Goal: Transaction & Acquisition: Book appointment/travel/reservation

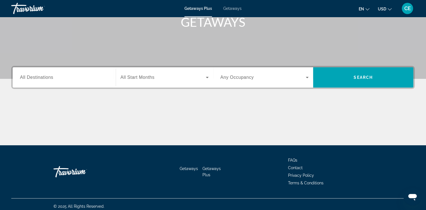
scroll to position [94, 0]
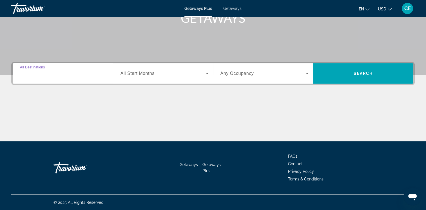
click at [35, 76] on input "Destination All Destinations" at bounding box center [64, 73] width 88 height 7
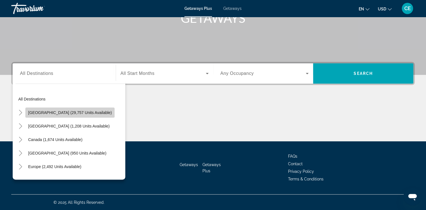
click at [78, 114] on span "[GEOGRAPHIC_DATA] (29,757 units available)" at bounding box center [70, 112] width 84 height 5
type input "**********"
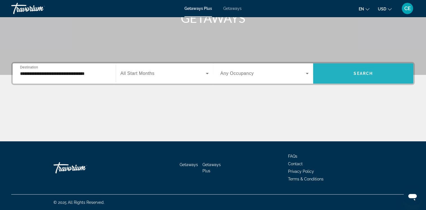
click at [364, 76] on span "Search widget" at bounding box center [363, 74] width 100 height 14
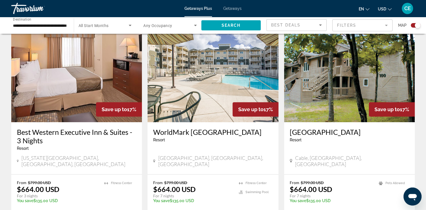
scroll to position [200, 0]
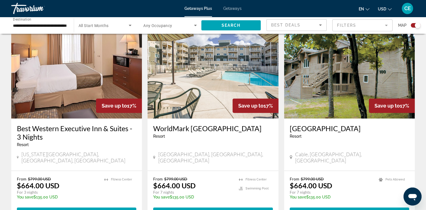
click at [130, 26] on icon "Search widget" at bounding box center [130, 25] width 7 height 7
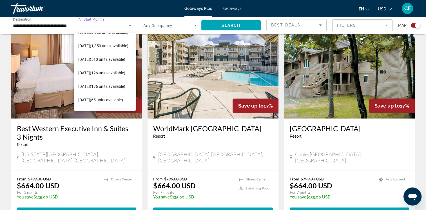
scroll to position [78, 0]
click at [110, 84] on span "[DATE] (176 units available)" at bounding box center [101, 85] width 47 height 7
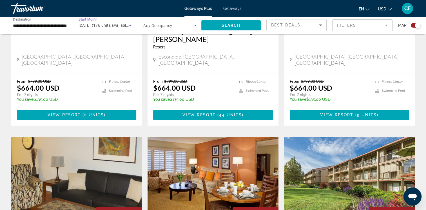
scroll to position [0, 0]
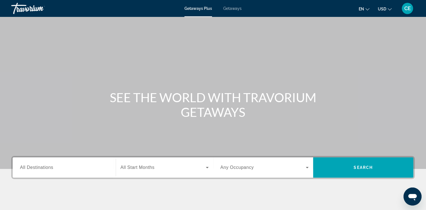
click at [226, 8] on span "Getaways" at bounding box center [232, 8] width 18 height 5
click at [81, 165] on input "Destination All Destinations" at bounding box center [64, 167] width 88 height 7
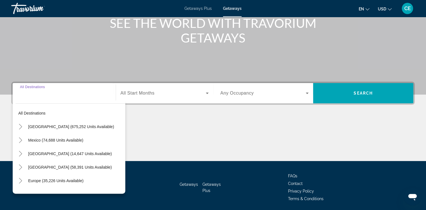
scroll to position [94, 0]
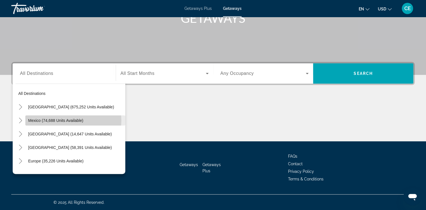
click at [72, 120] on span "Mexico (74,688 units available)" at bounding box center [55, 120] width 55 height 5
type input "**********"
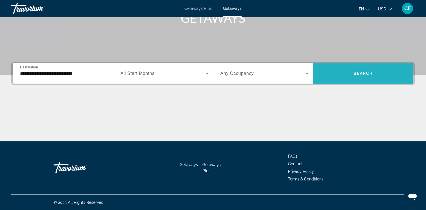
click at [359, 76] on span "Search widget" at bounding box center [363, 74] width 100 height 14
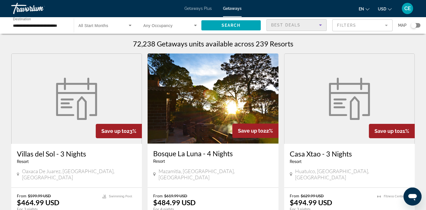
click at [322, 25] on icon "Sort by" at bounding box center [320, 25] width 7 height 7
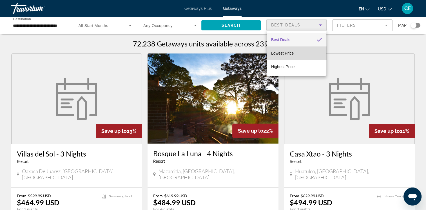
click at [305, 50] on mat-option "Lowest Price" at bounding box center [297, 53] width 60 height 14
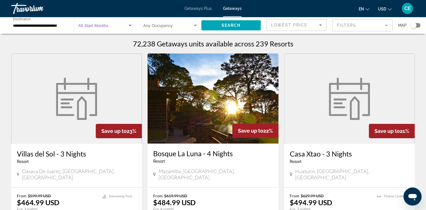
click at [128, 27] on icon "Search widget" at bounding box center [130, 25] width 7 height 7
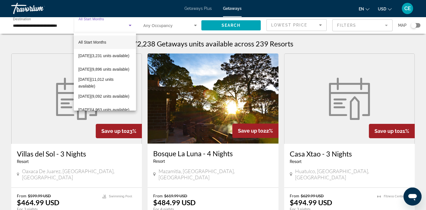
click at [305, 77] on div at bounding box center [213, 105] width 426 height 210
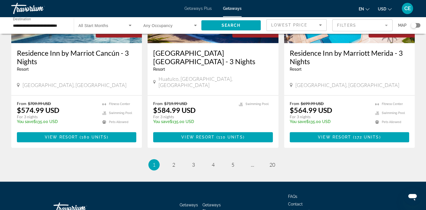
scroll to position [718, 0]
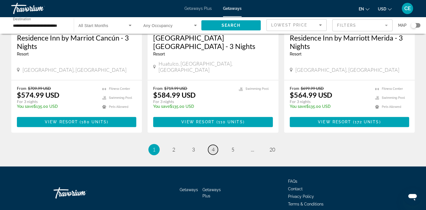
click at [213, 146] on span "4" at bounding box center [213, 149] width 3 height 6
